Goal: Find specific page/section: Find specific page/section

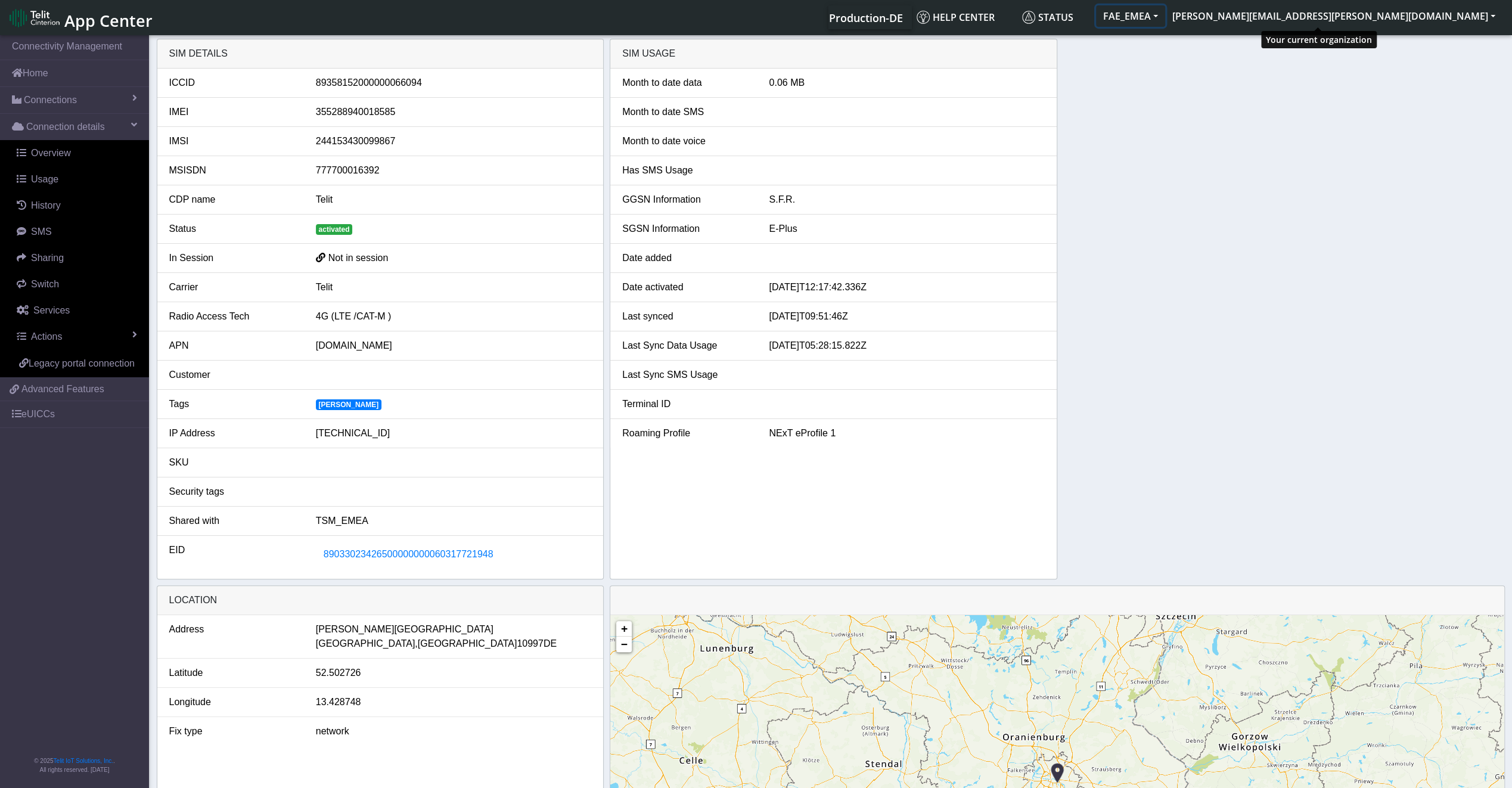
click at [1165, 16] on button "FAE_EMEA" at bounding box center [1131, 16] width 69 height 22
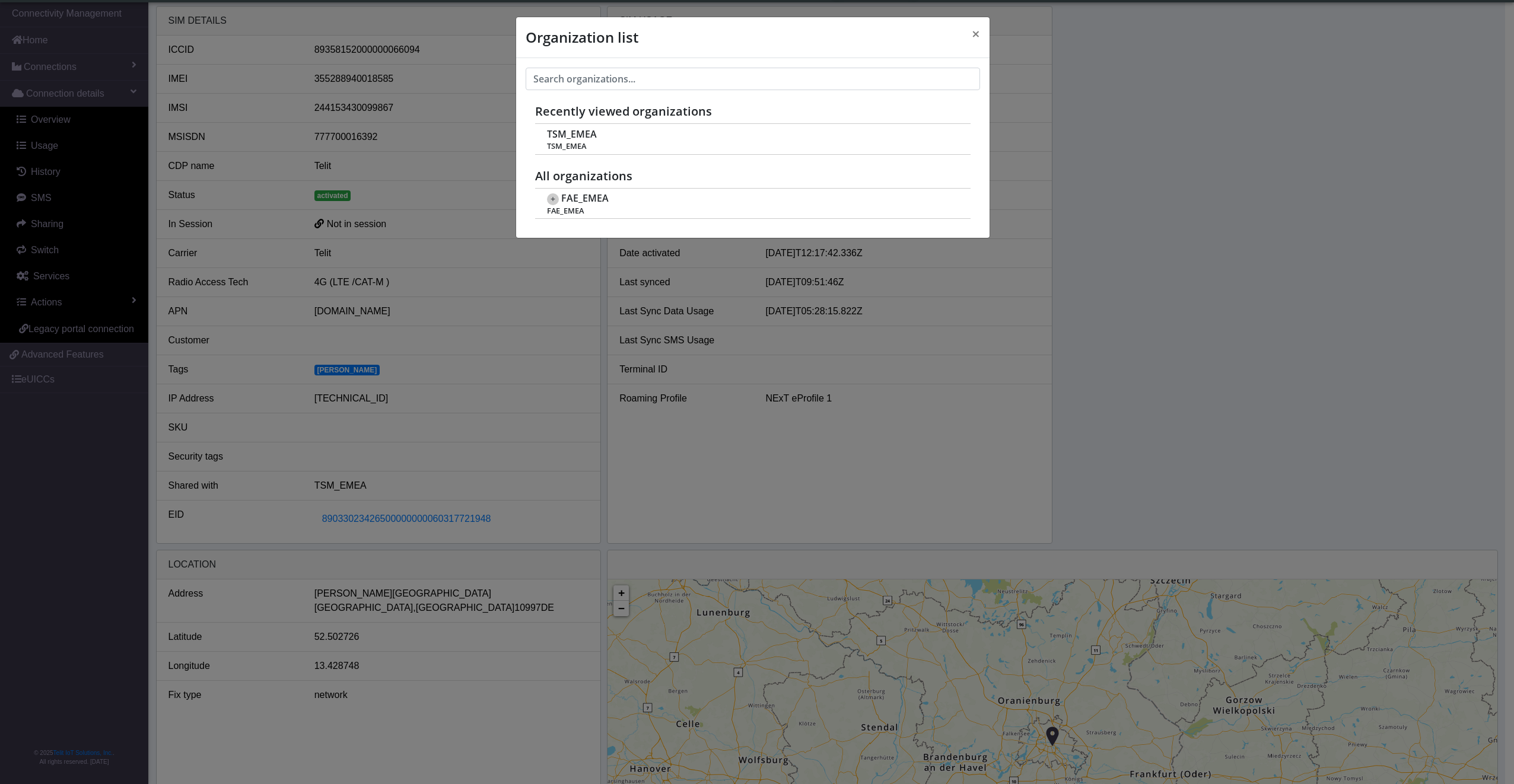
scroll to position [4, 0]
click at [561, 138] on span "TSM_EMEA" at bounding box center [572, 134] width 50 height 11
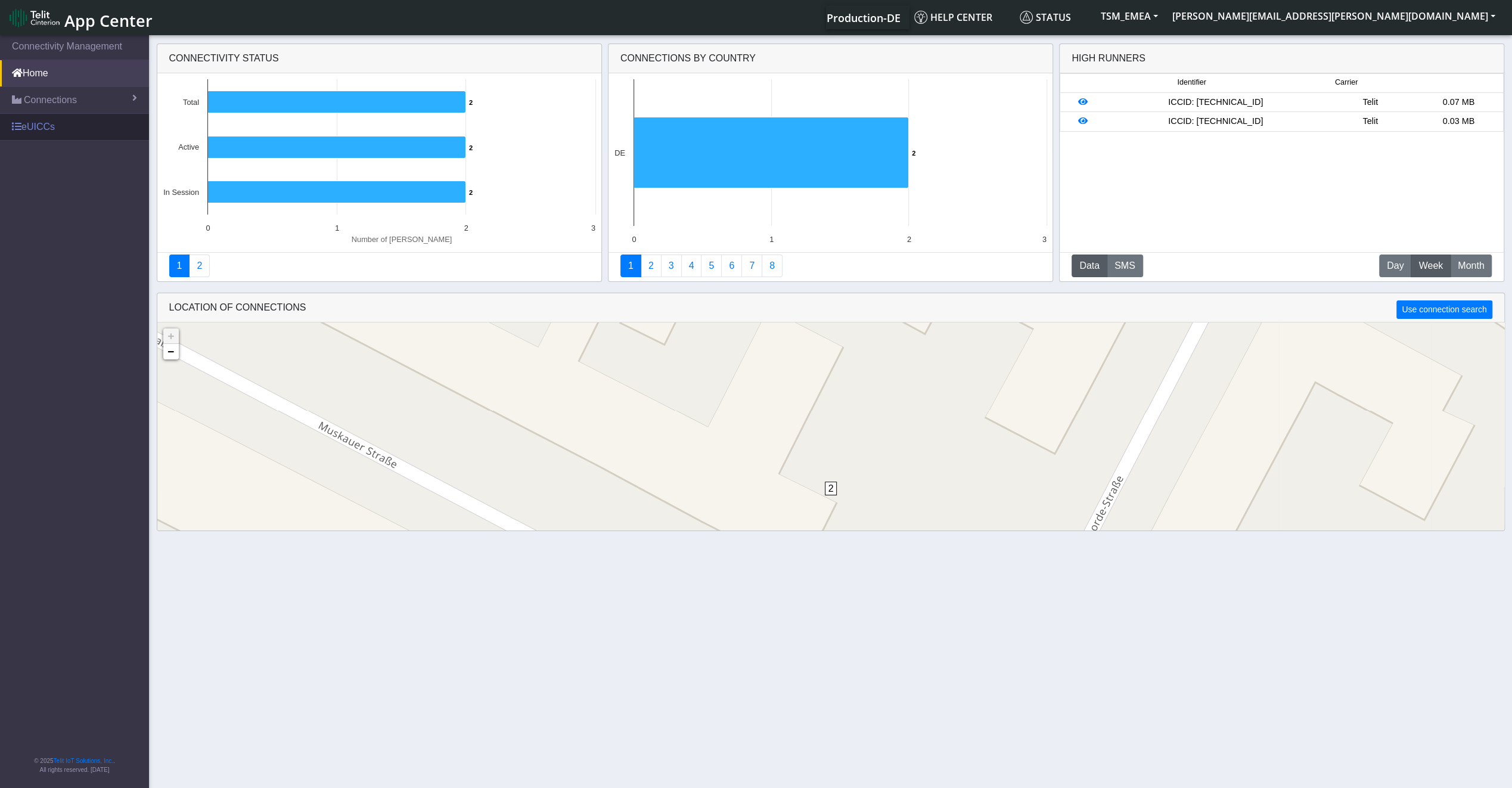
click at [42, 139] on link "eUICCs" at bounding box center [75, 127] width 149 height 26
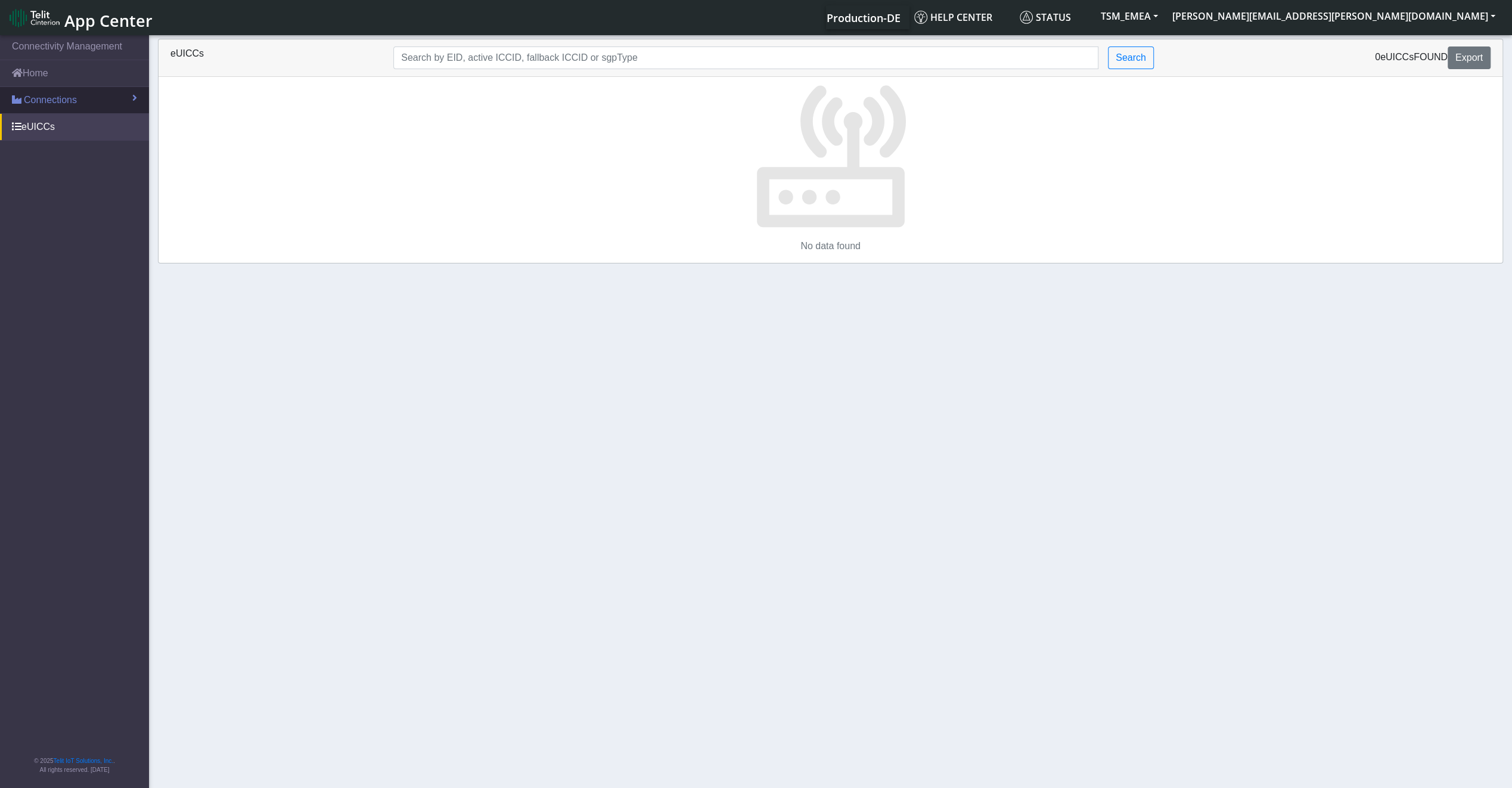
click at [44, 98] on span "Connections" at bounding box center [50, 100] width 53 height 14
click at [61, 131] on link "List" at bounding box center [75, 126] width 149 height 25
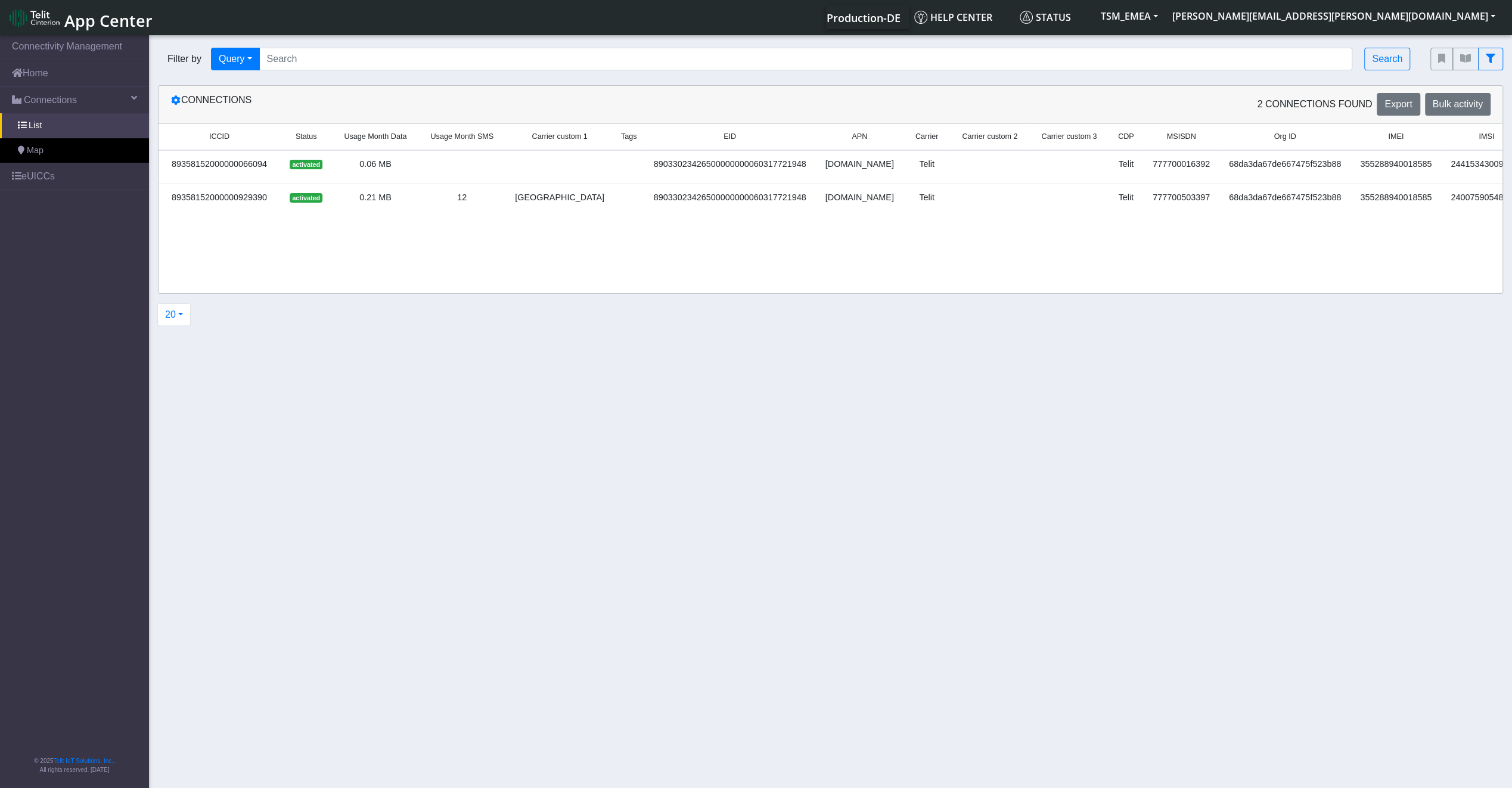
drag, startPoint x: 1090, startPoint y: 223, endPoint x: 1205, endPoint y: 223, distance: 115.0
click at [1205, 223] on div "ICCID Status Usage Month Data Usage Month SMS Carrier custom 1 Tags EID APN Car…" at bounding box center [831, 175] width 1344 height 103
click at [1209, 223] on div "ICCID Status Usage Month Data Usage Month SMS Carrier custom 1 Tags EID APN Car…" at bounding box center [831, 175] width 1344 height 103
click at [173, 100] on icon at bounding box center [176, 100] width 10 height 10
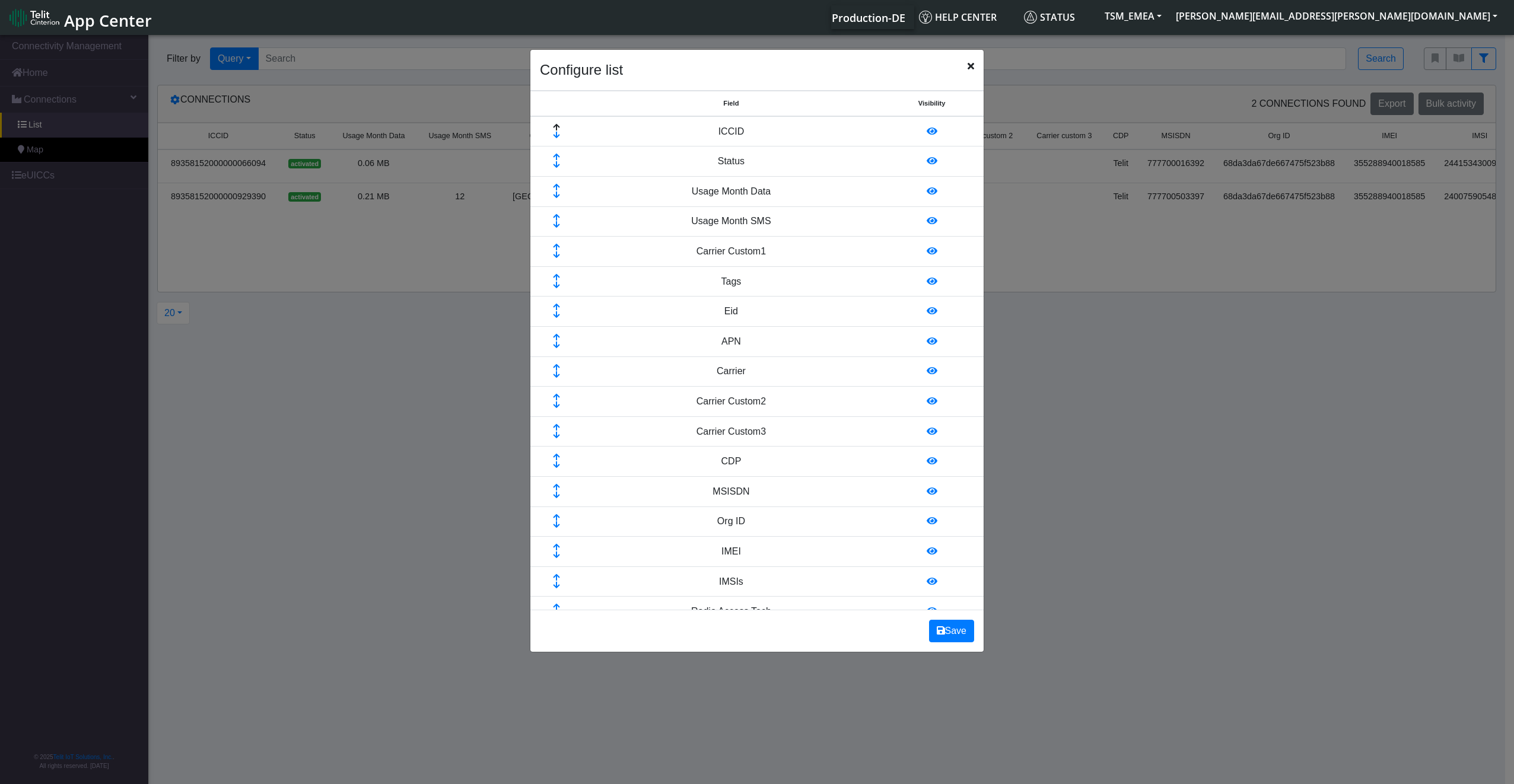
click at [925, 394] on td at bounding box center [932, 401] width 104 height 30
click at [926, 426] on icon at bounding box center [932, 431] width 10 height 10
click at [926, 396] on icon at bounding box center [932, 401] width 10 height 10
click at [926, 252] on icon at bounding box center [932, 250] width 10 height 10
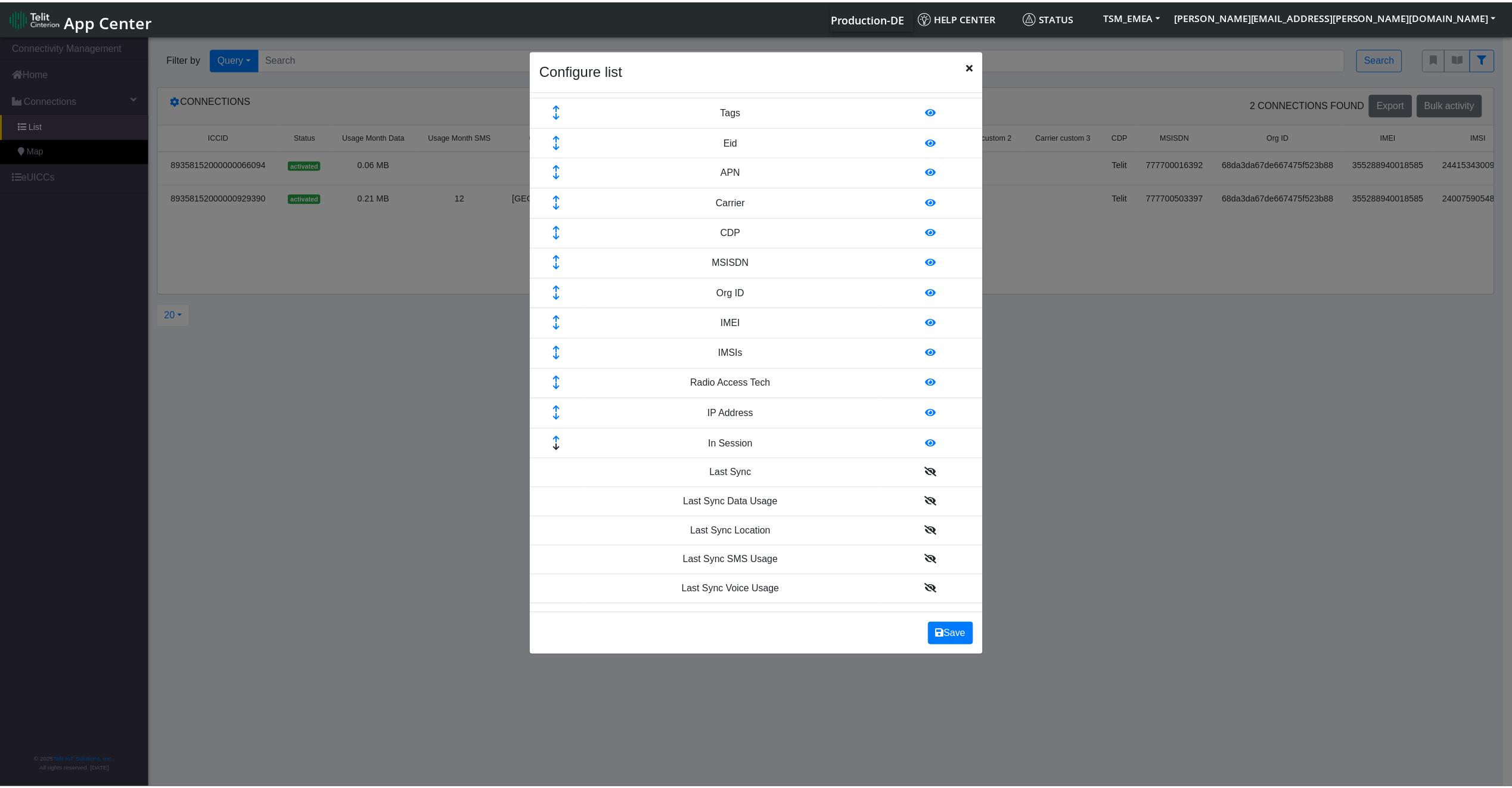
scroll to position [179, 0]
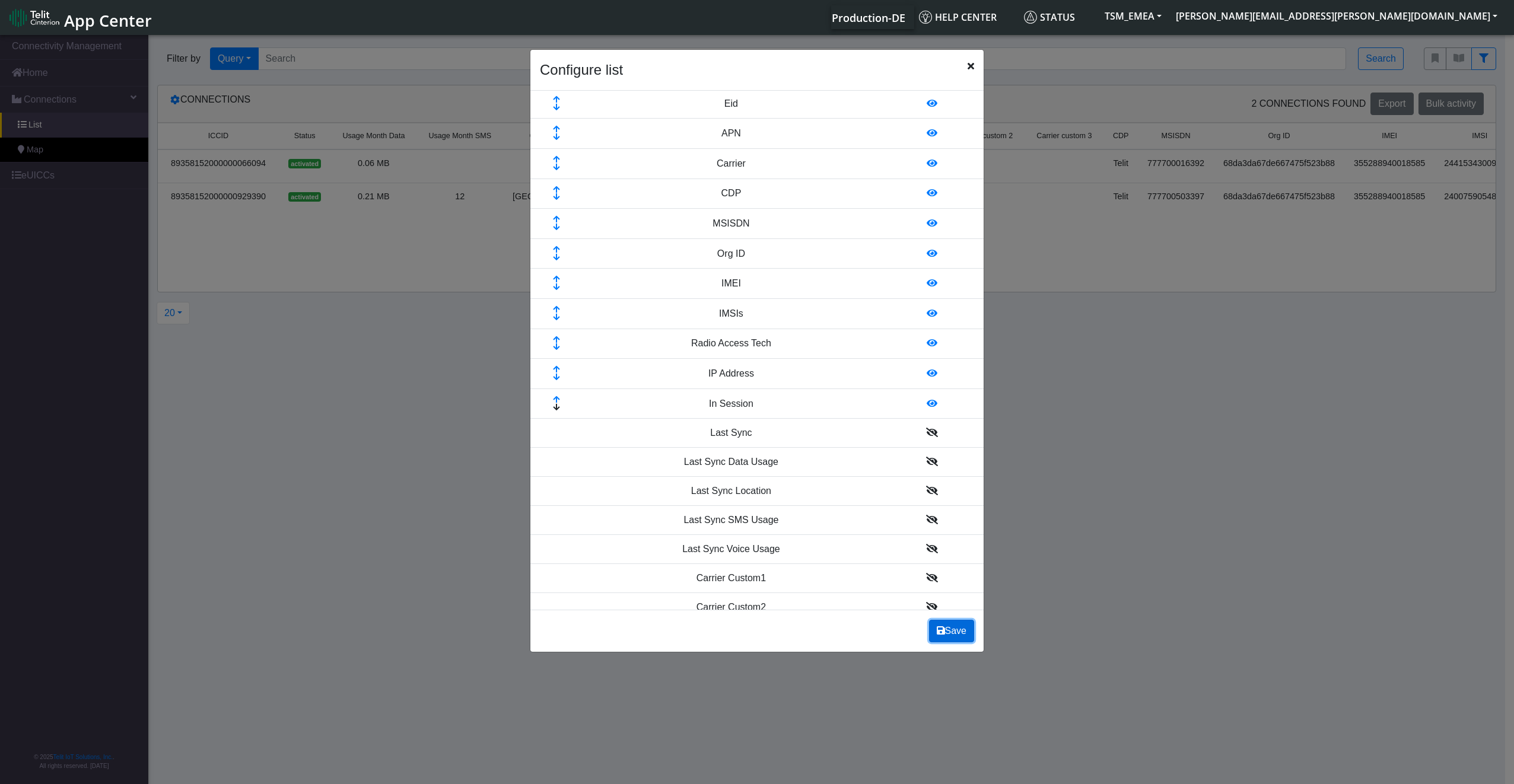
click at [958, 630] on button "Save" at bounding box center [951, 631] width 45 height 23
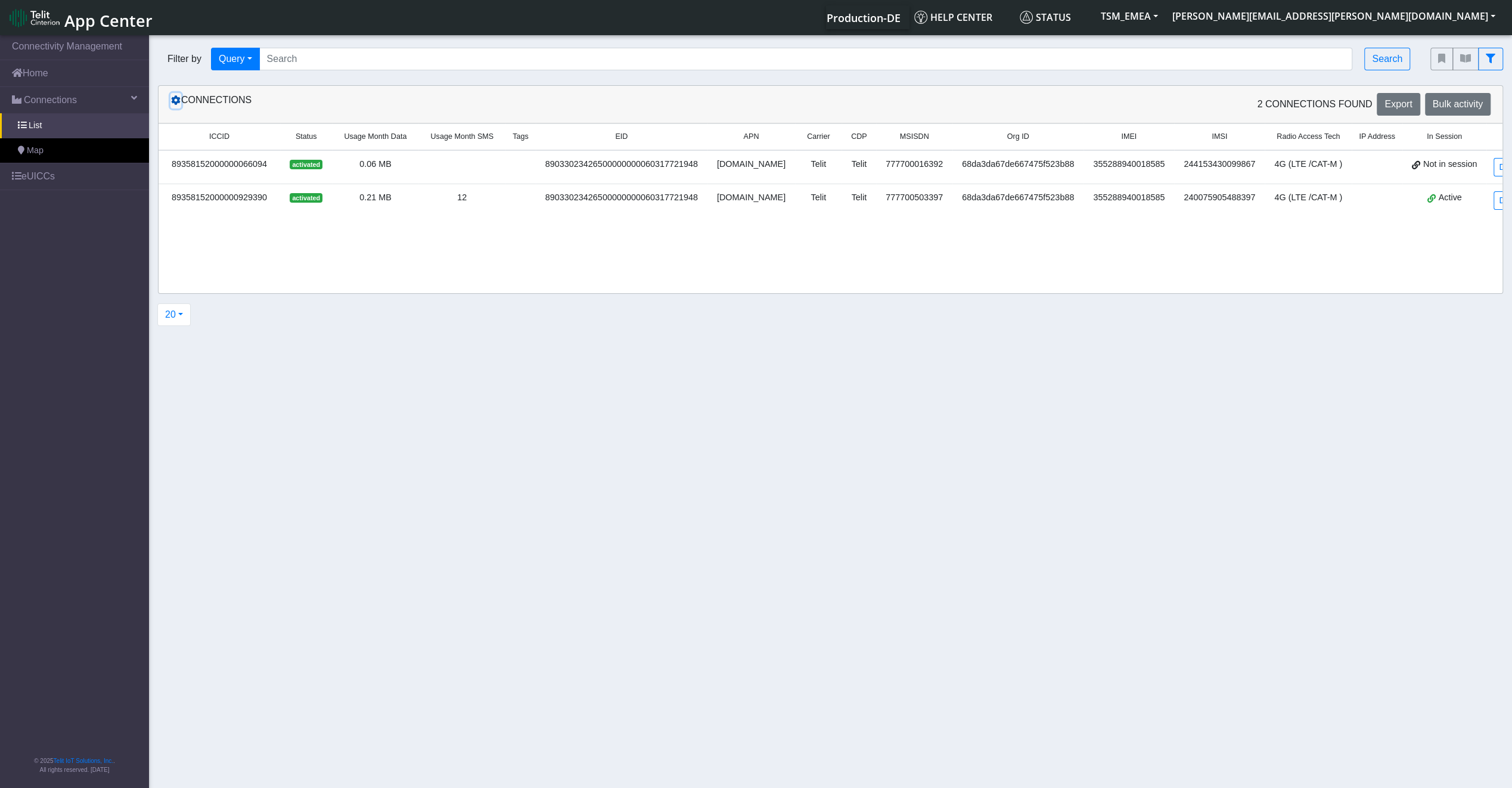
click at [178, 103] on icon at bounding box center [176, 100] width 10 height 10
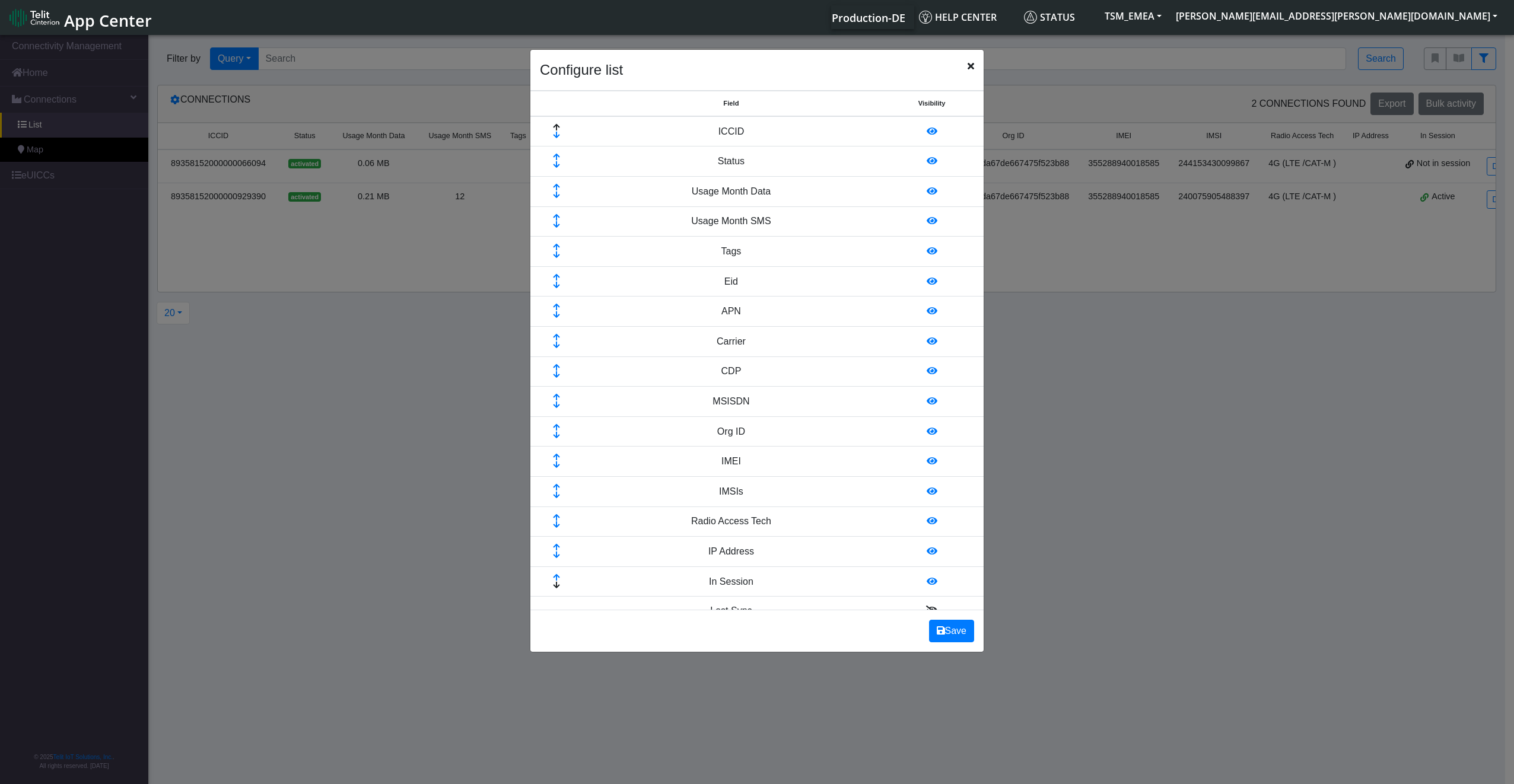
click at [926, 427] on icon at bounding box center [932, 431] width 10 height 10
click at [931, 629] on button "Save" at bounding box center [951, 631] width 45 height 23
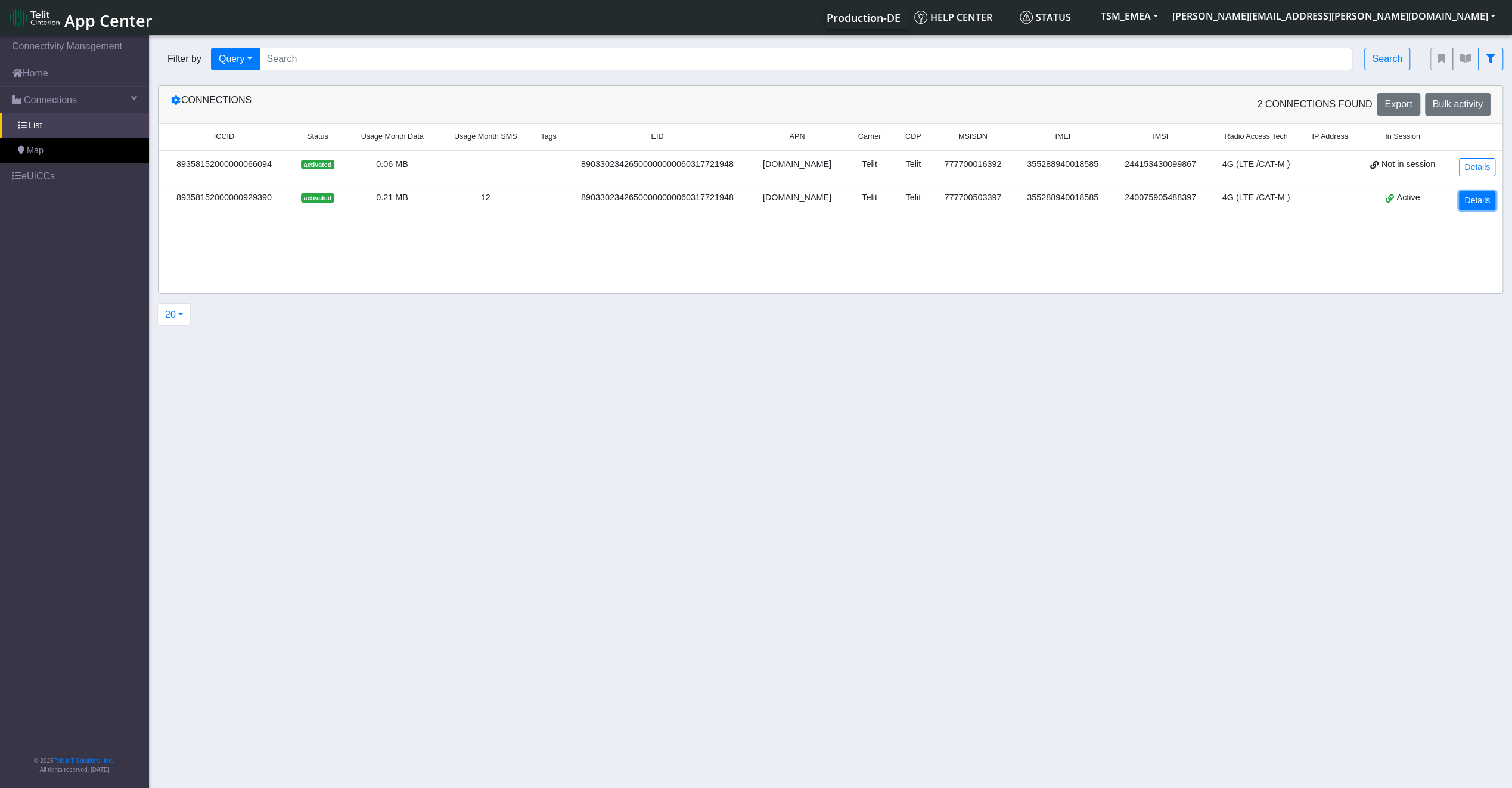
click at [1487, 205] on link "Details" at bounding box center [1477, 201] width 37 height 18
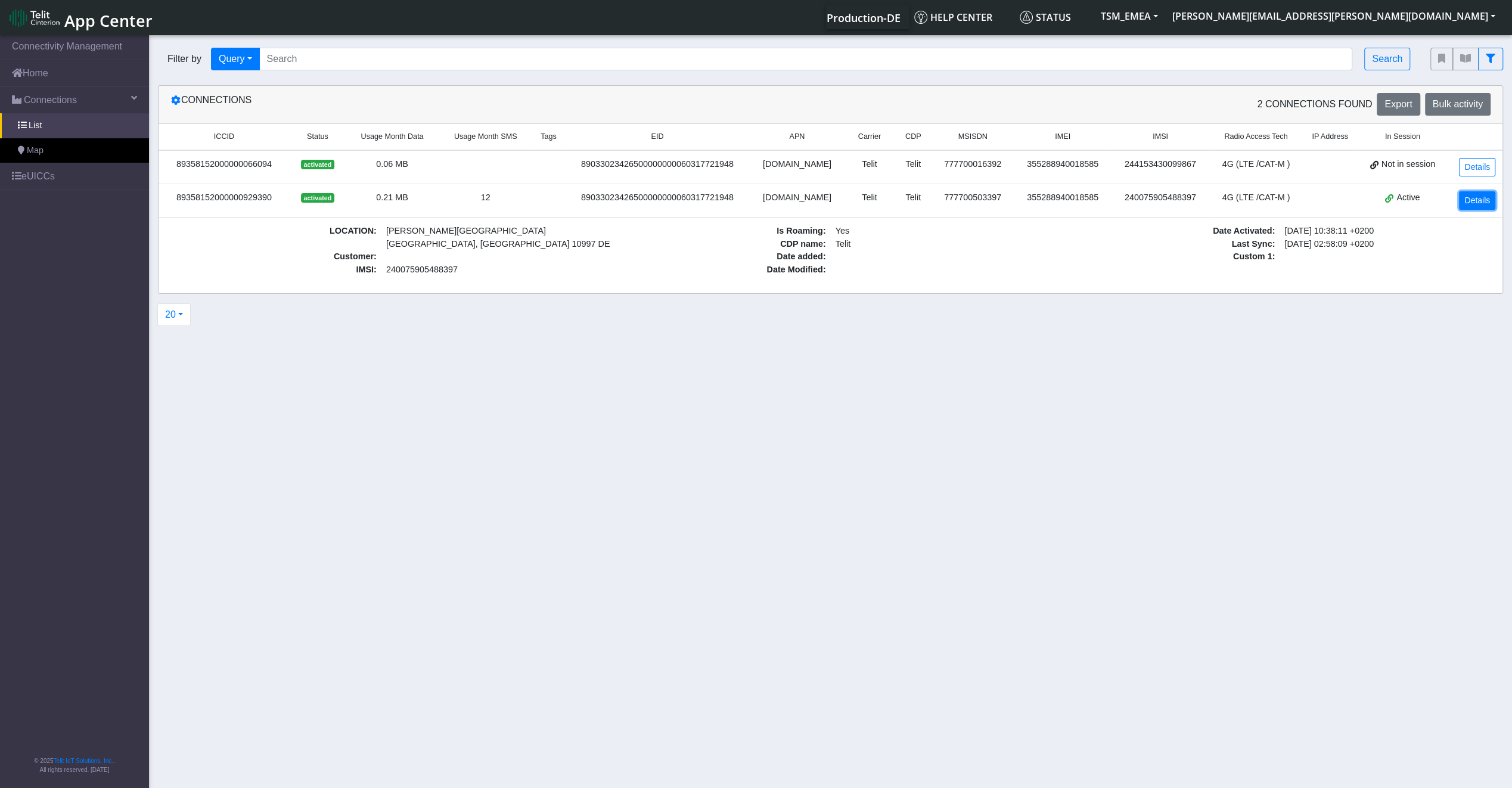
click at [1469, 201] on link "Details" at bounding box center [1477, 201] width 37 height 18
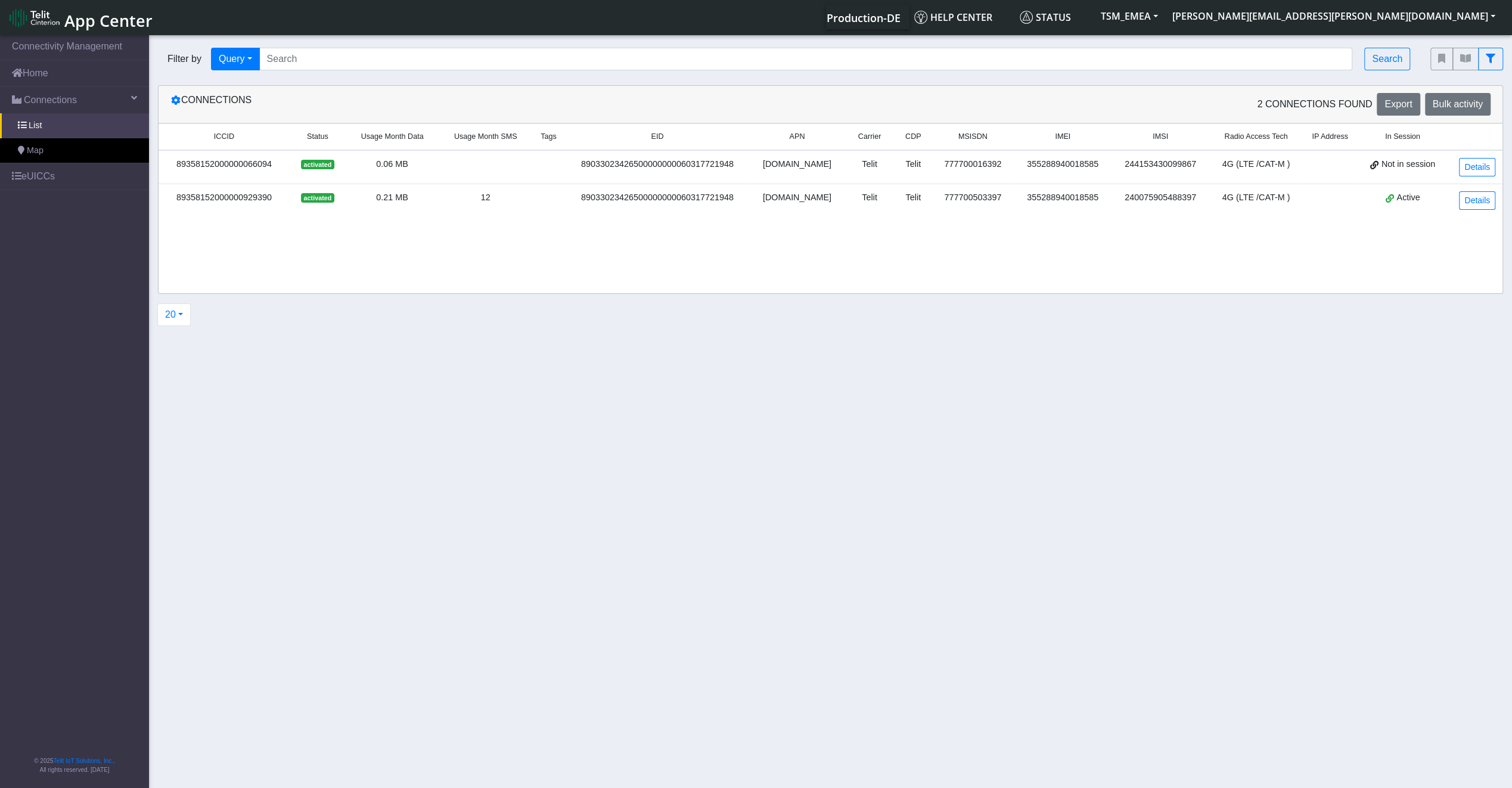
click at [1470, 184] on td "Details" at bounding box center [1475, 200] width 55 height 33
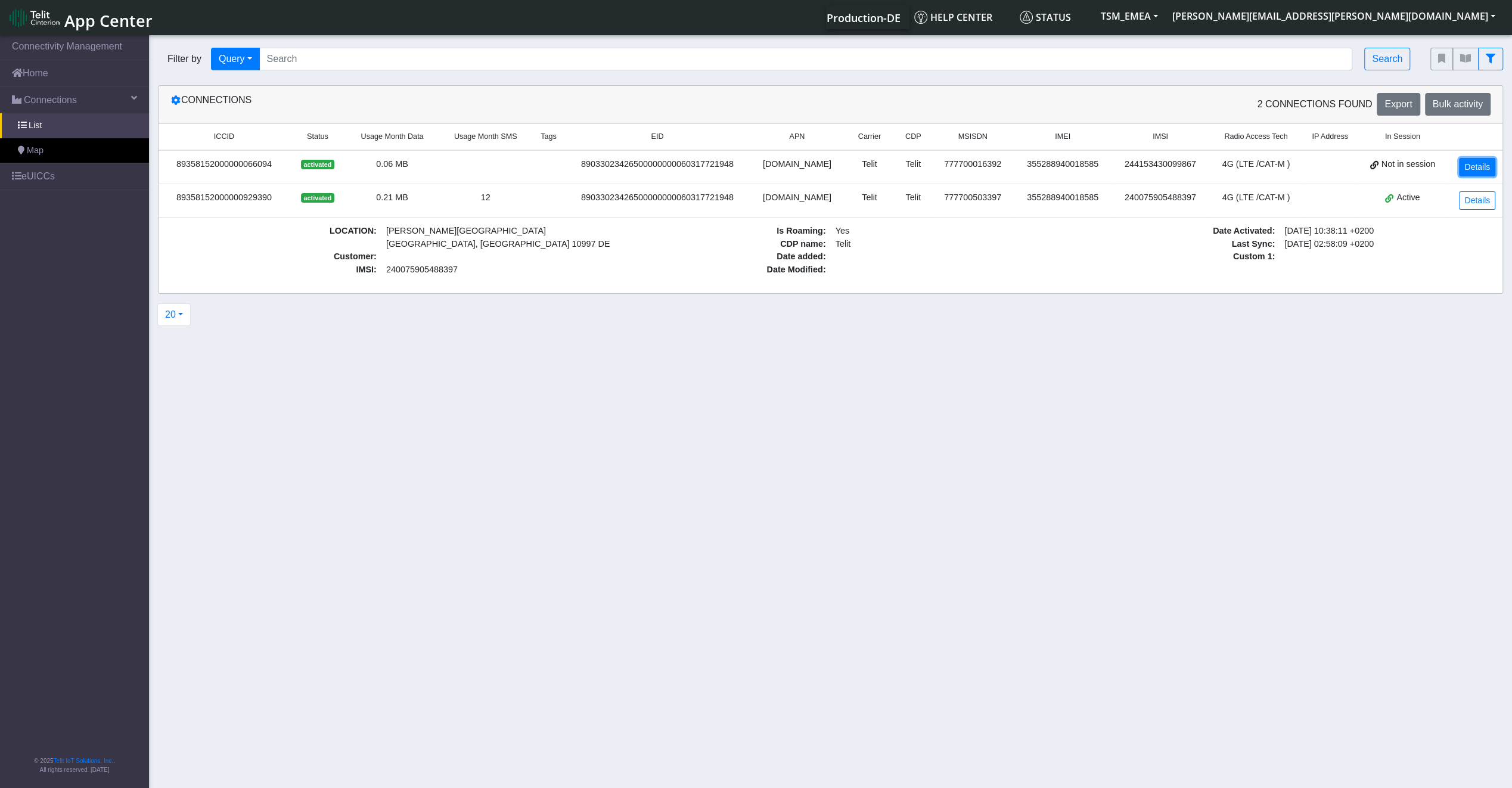
click at [1470, 168] on link "Details" at bounding box center [1477, 167] width 37 height 18
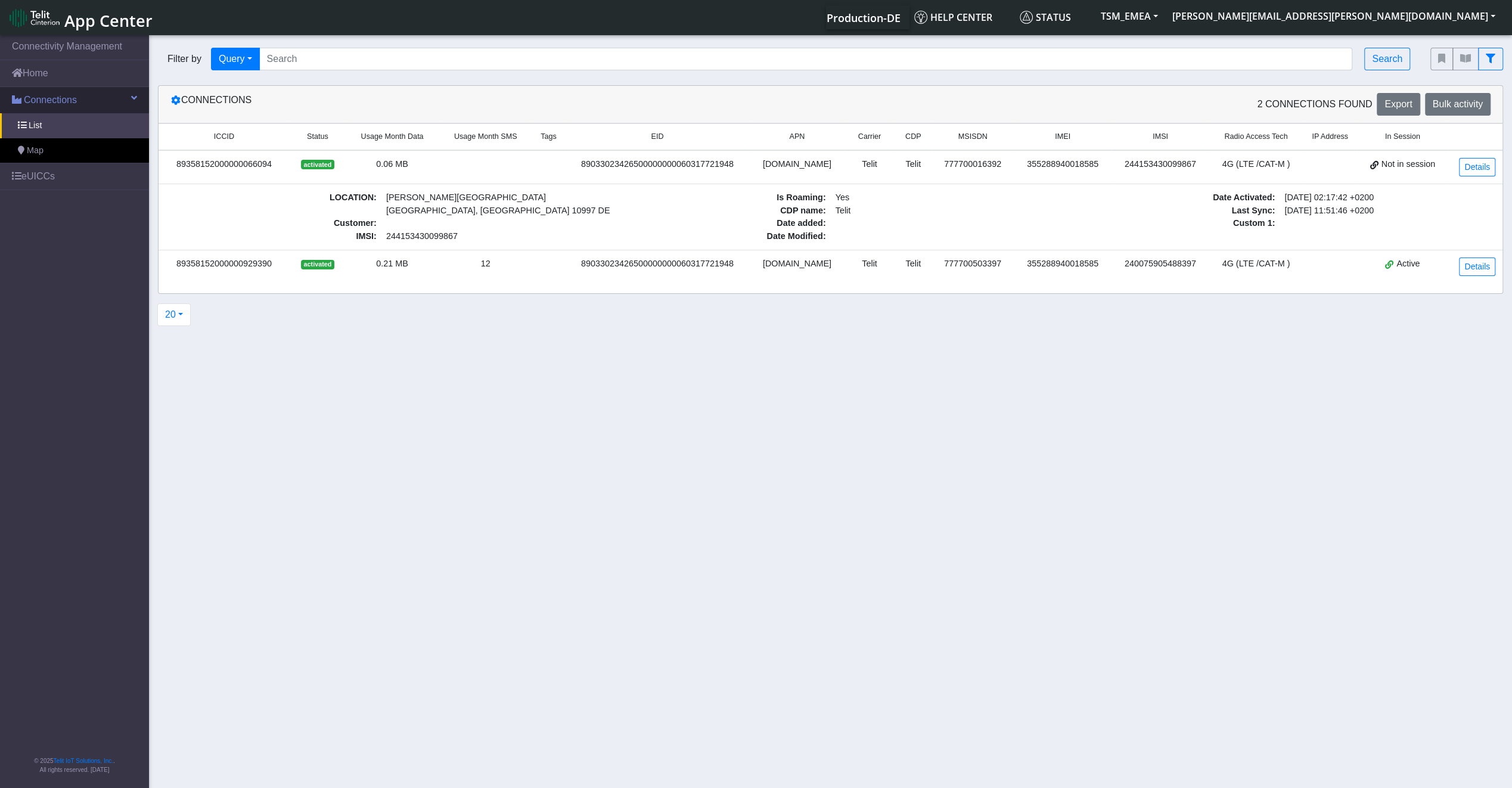
click at [97, 103] on link "Connections" at bounding box center [75, 100] width 149 height 26
click at [94, 84] on link "Home" at bounding box center [75, 73] width 149 height 26
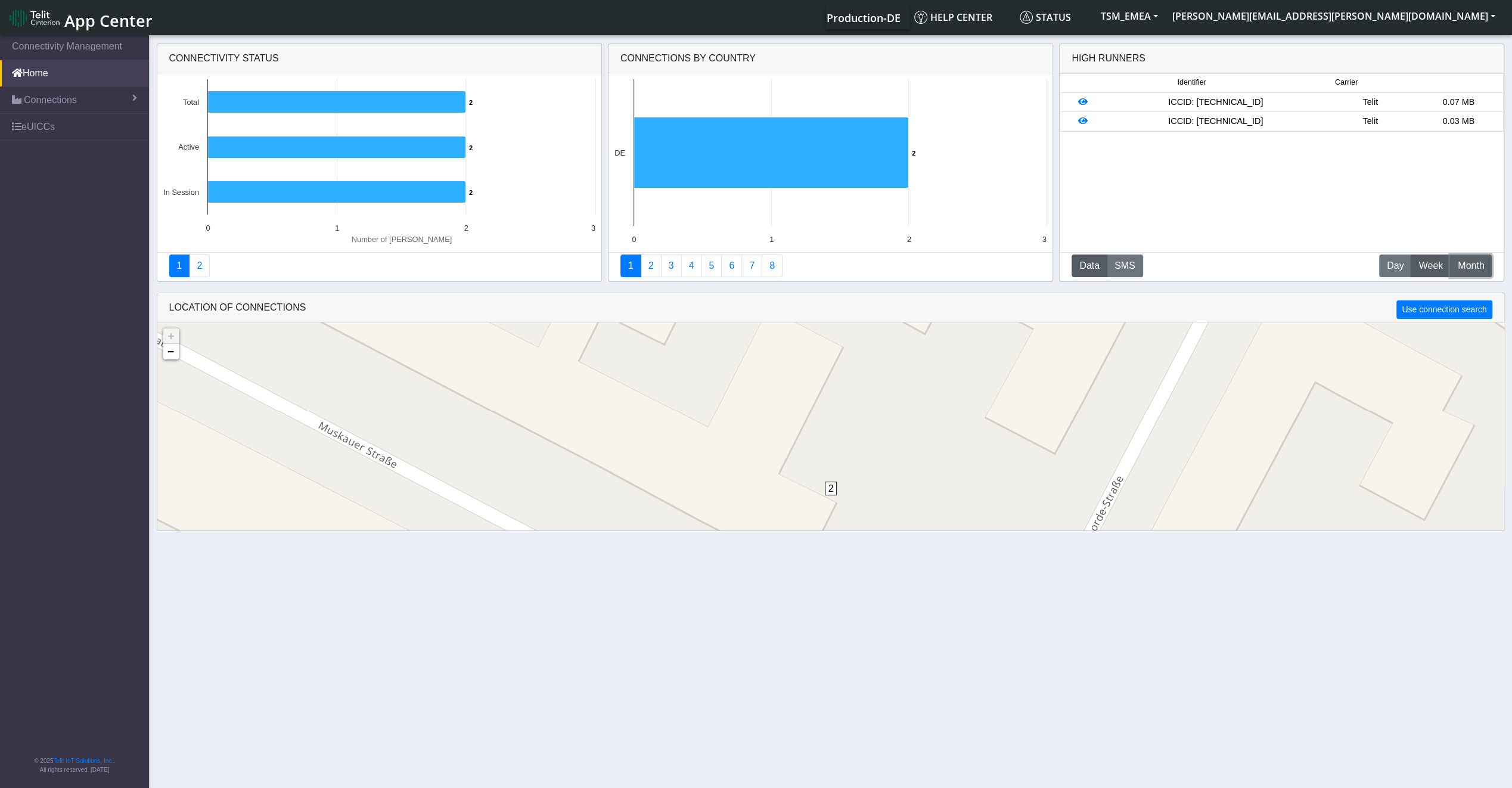
click at [1481, 268] on span "Month" at bounding box center [1471, 266] width 26 height 14
click at [87, 125] on link "eUICCs" at bounding box center [75, 127] width 149 height 26
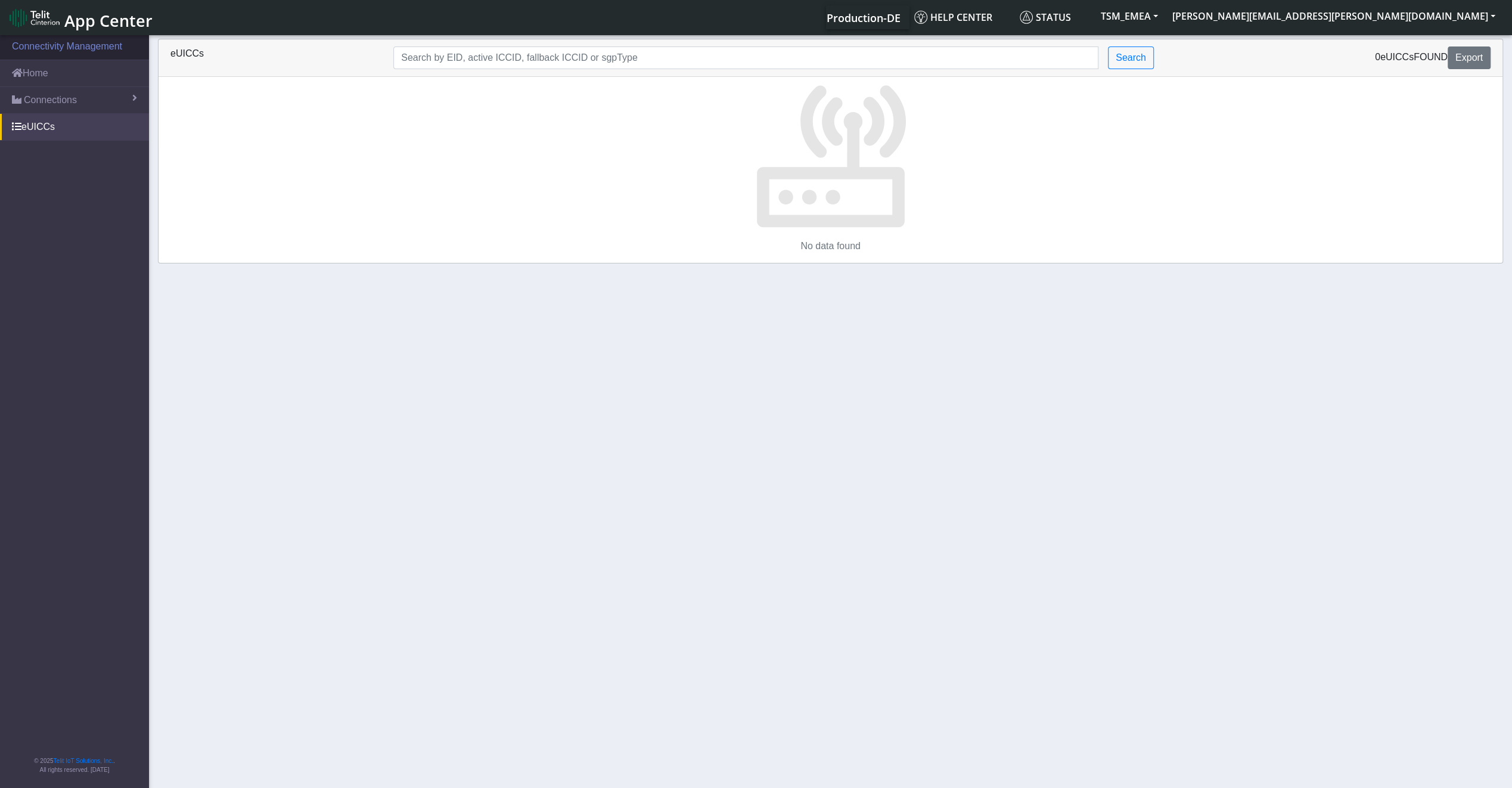
click at [68, 49] on link "Connectivity Management" at bounding box center [75, 46] width 149 height 26
click at [76, 101] on link "Connections" at bounding box center [75, 100] width 149 height 26
click at [55, 153] on link "Map" at bounding box center [75, 151] width 149 height 25
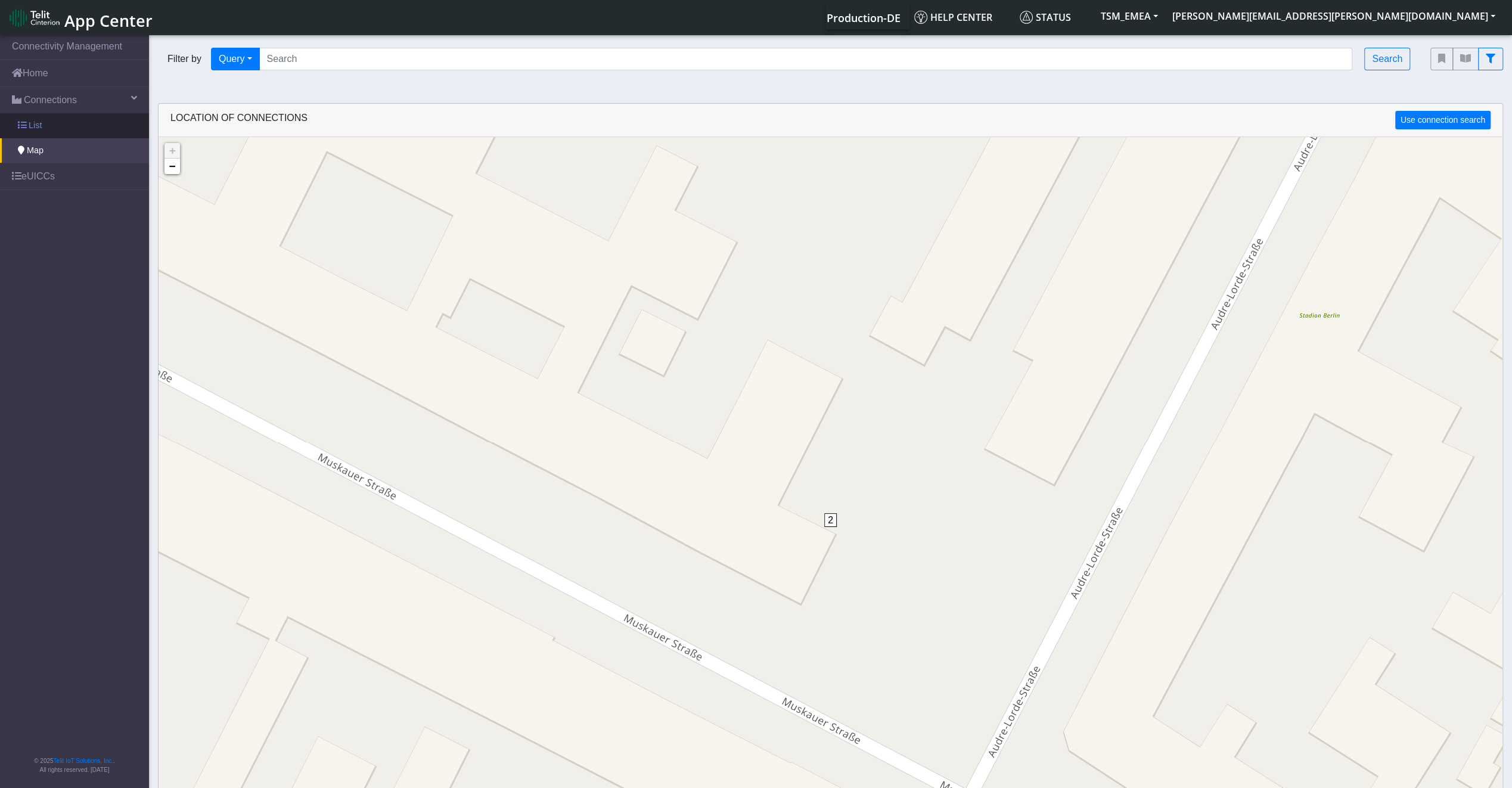
click at [22, 131] on link "List" at bounding box center [75, 126] width 149 height 25
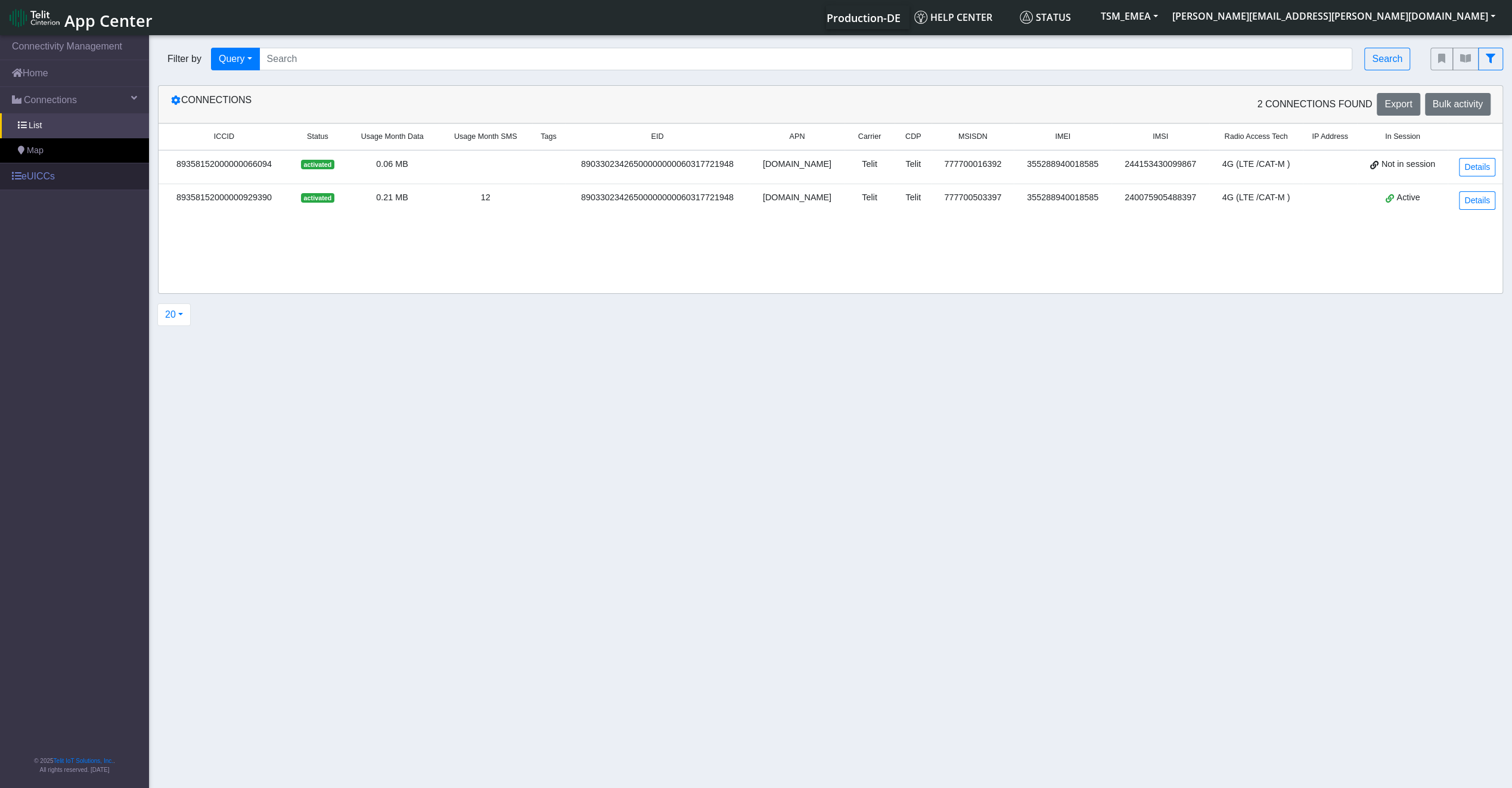
click at [51, 168] on link "eUICCs" at bounding box center [75, 177] width 149 height 26
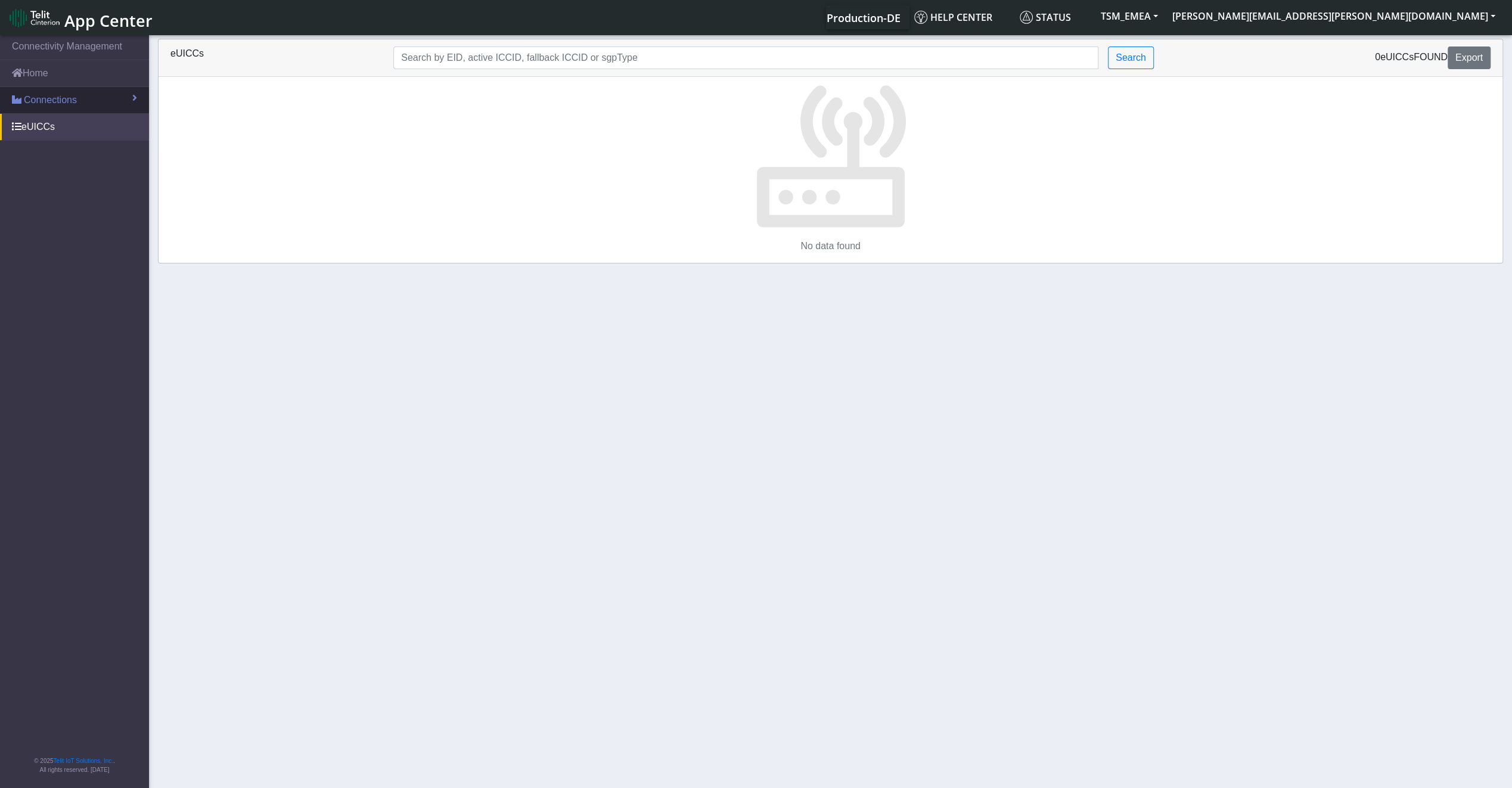
click at [68, 100] on span "Connections" at bounding box center [50, 100] width 53 height 14
